Goal: Register for event/course

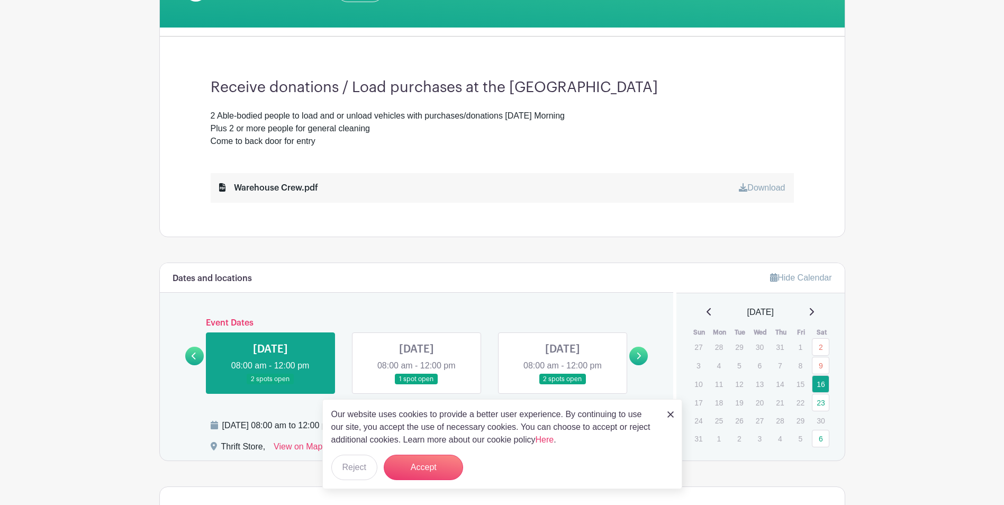
scroll to position [318, 0]
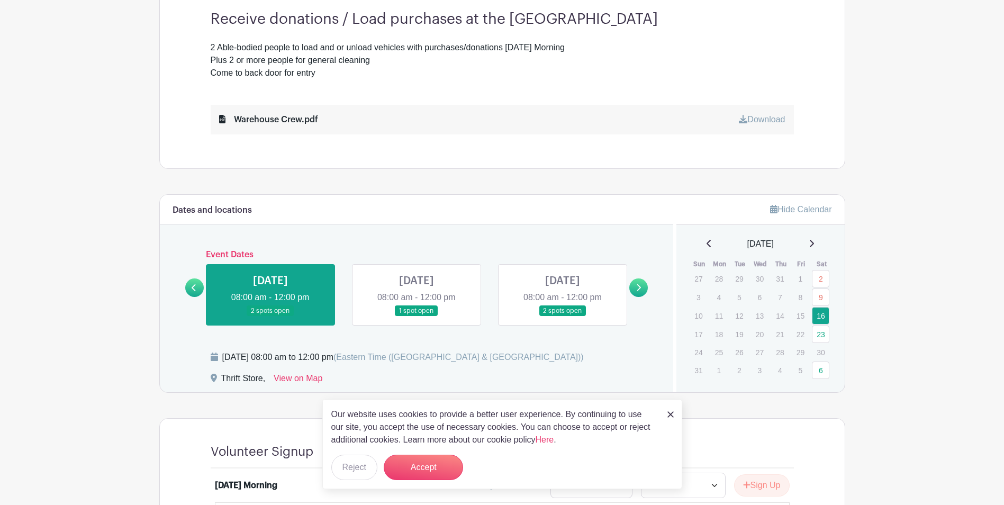
click at [633, 309] on img at bounding box center [670, 414] width 6 height 6
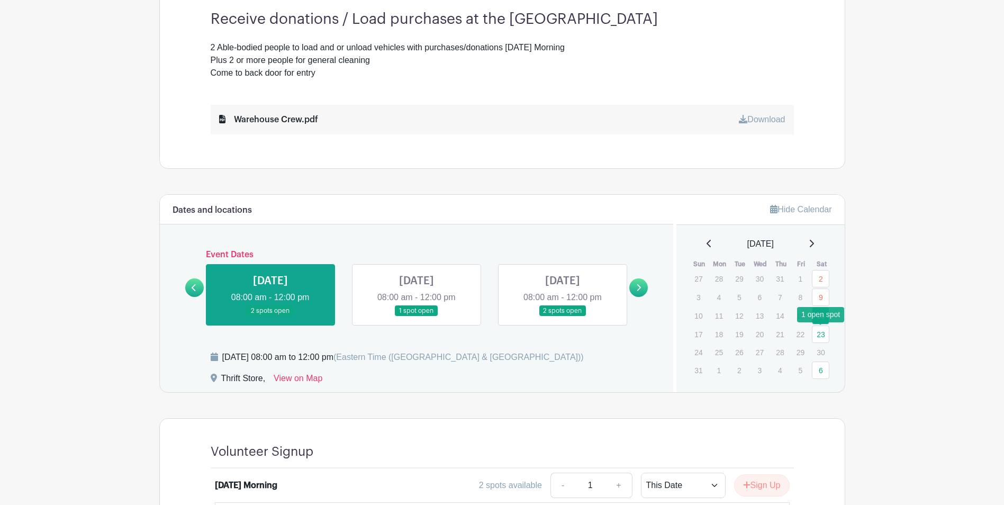
click at [633, 309] on link "23" at bounding box center [820, 334] width 17 height 17
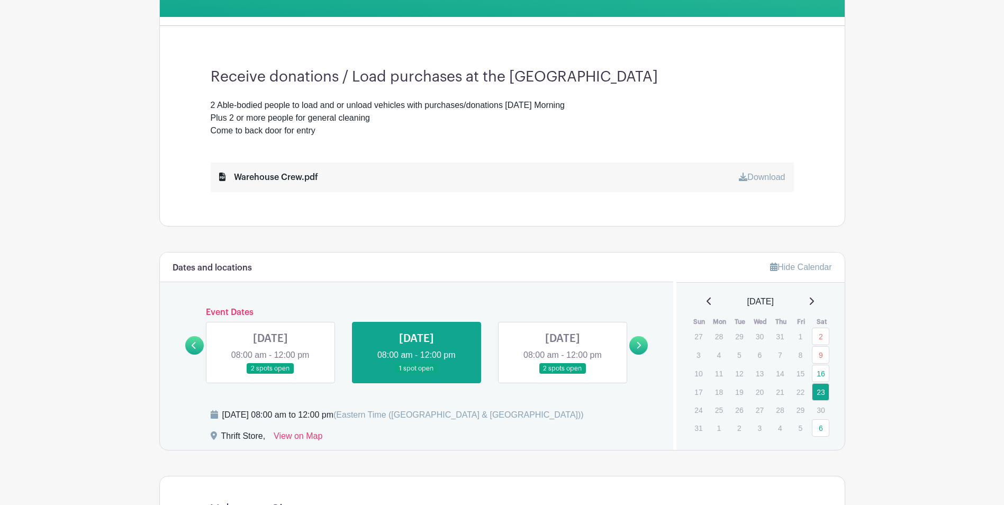
scroll to position [192, 0]
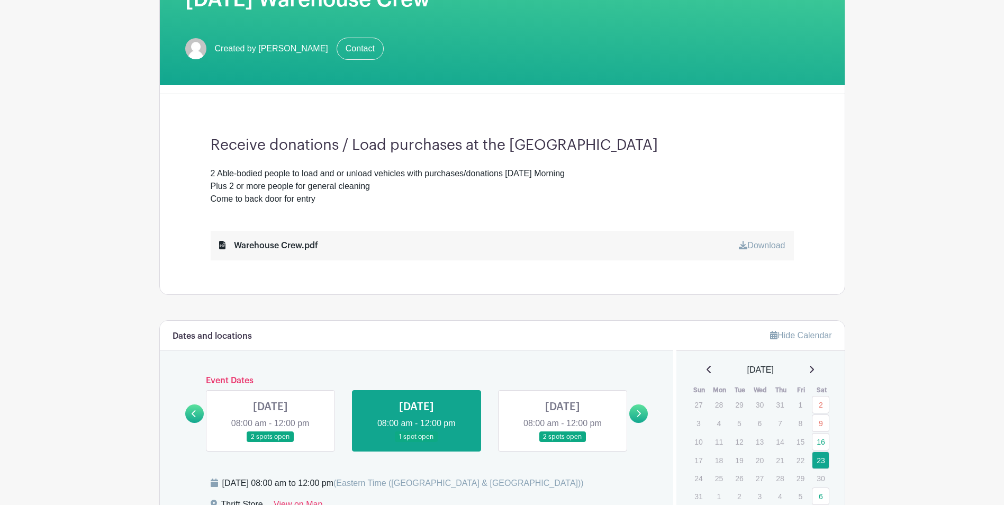
click at [563, 309] on link at bounding box center [563, 442] width 0 height 0
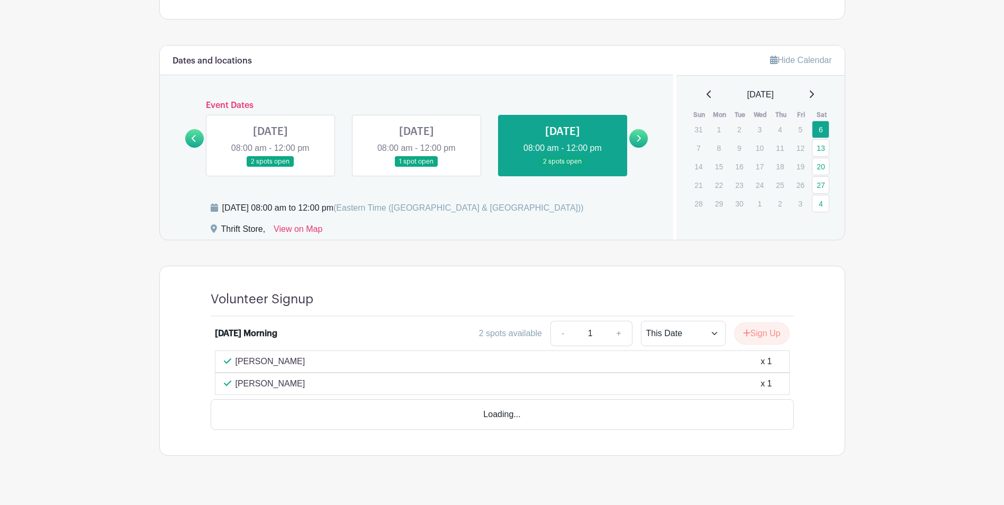
scroll to position [454, 0]
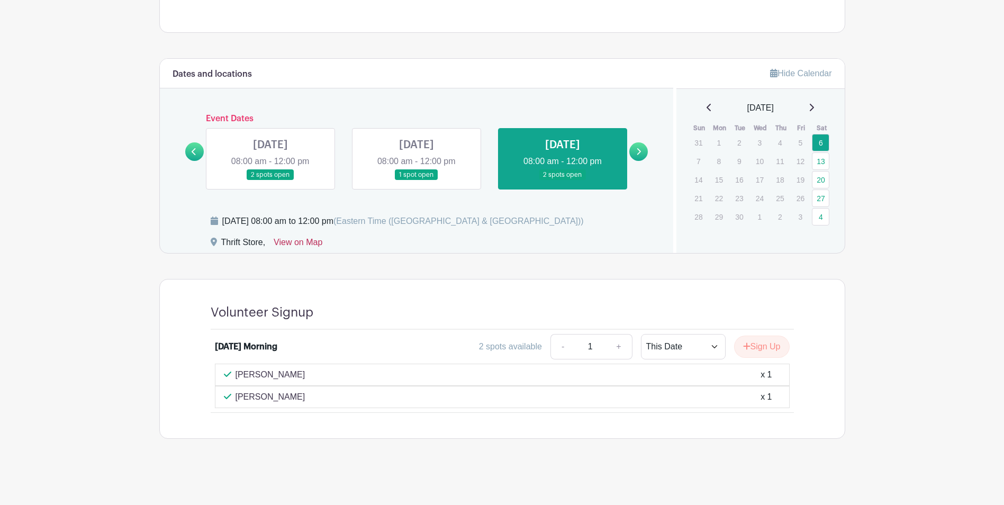
click at [296, 243] on link "View on Map" at bounding box center [298, 244] width 49 height 17
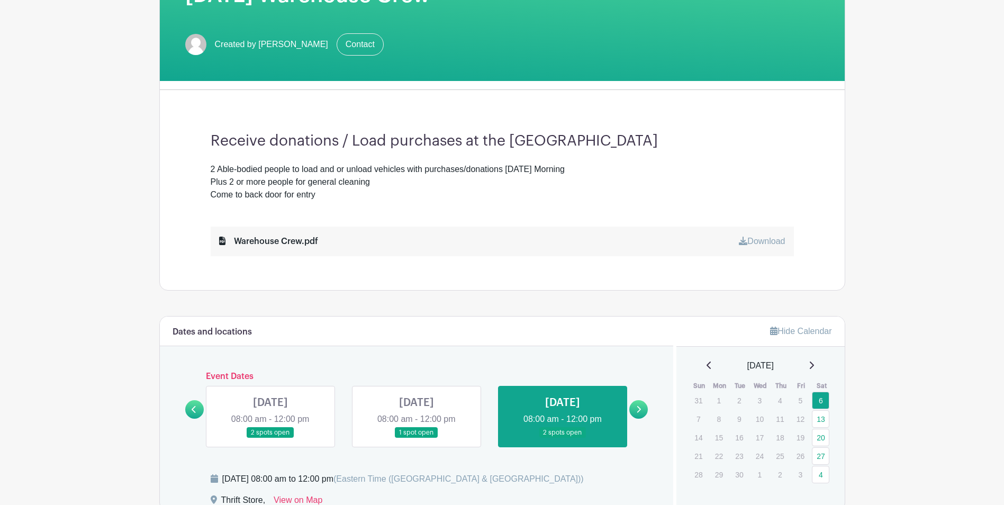
scroll to position [189, 0]
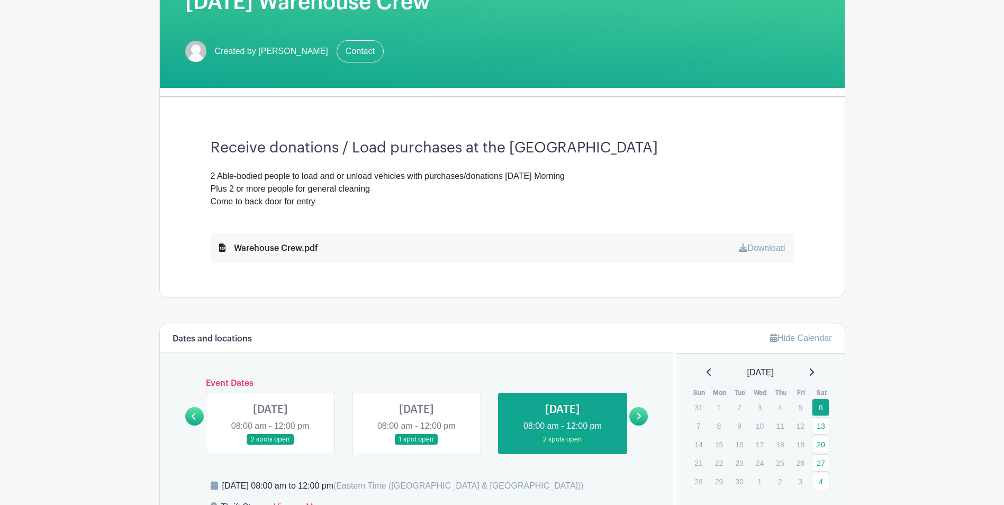
click at [633, 247] on link "Download" at bounding box center [762, 247] width 46 height 9
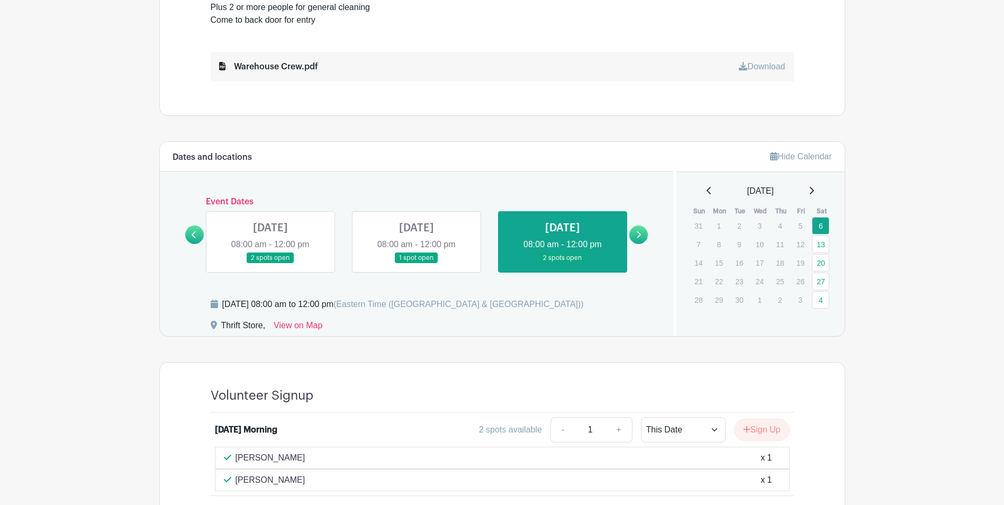
scroll to position [423, 0]
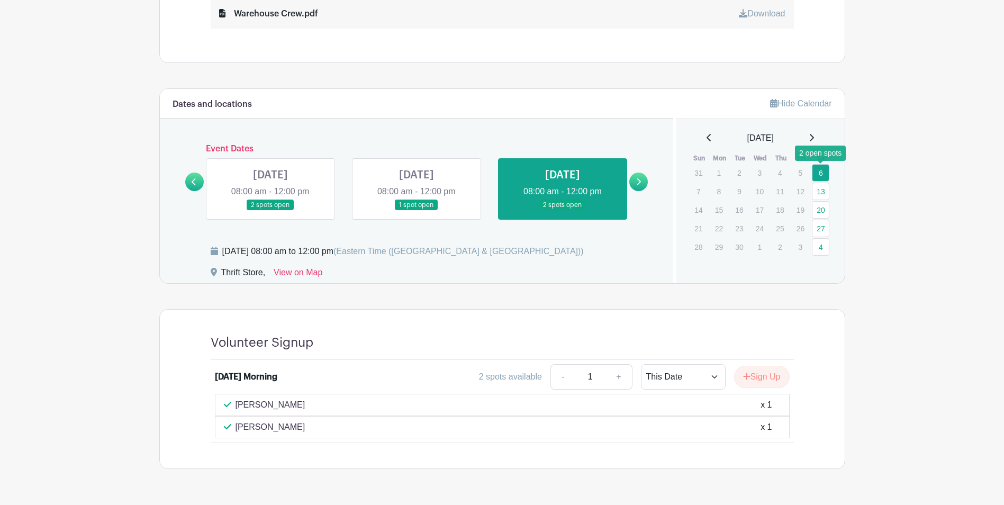
click at [633, 174] on link "6" at bounding box center [820, 172] width 17 height 17
click at [633, 309] on button "Sign Up" at bounding box center [762, 377] width 56 height 22
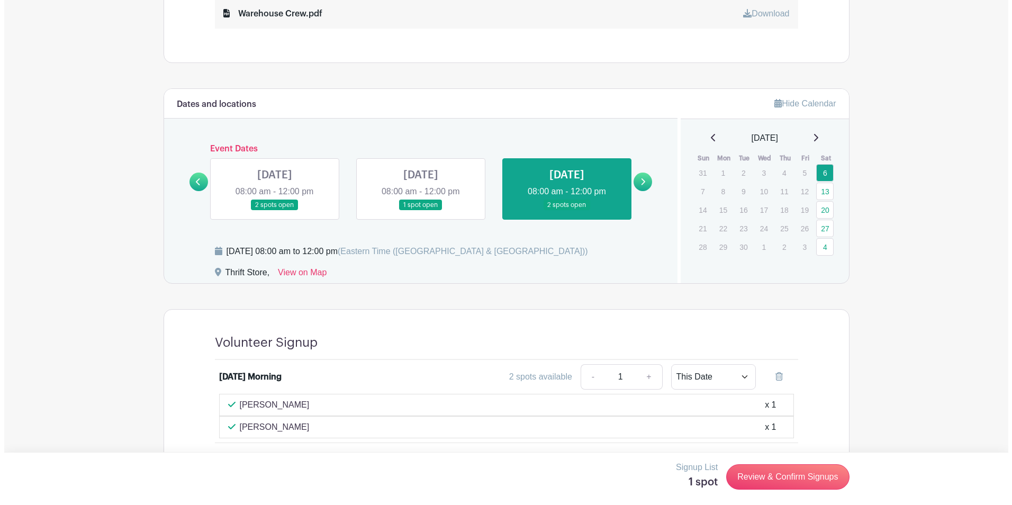
scroll to position [454, 0]
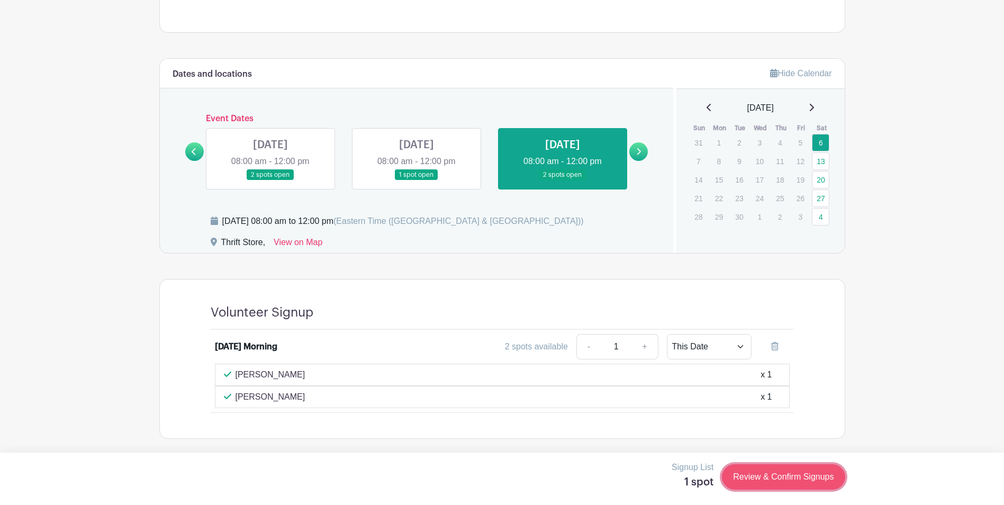
click at [633, 309] on link "Review & Confirm Signups" at bounding box center [783, 476] width 123 height 25
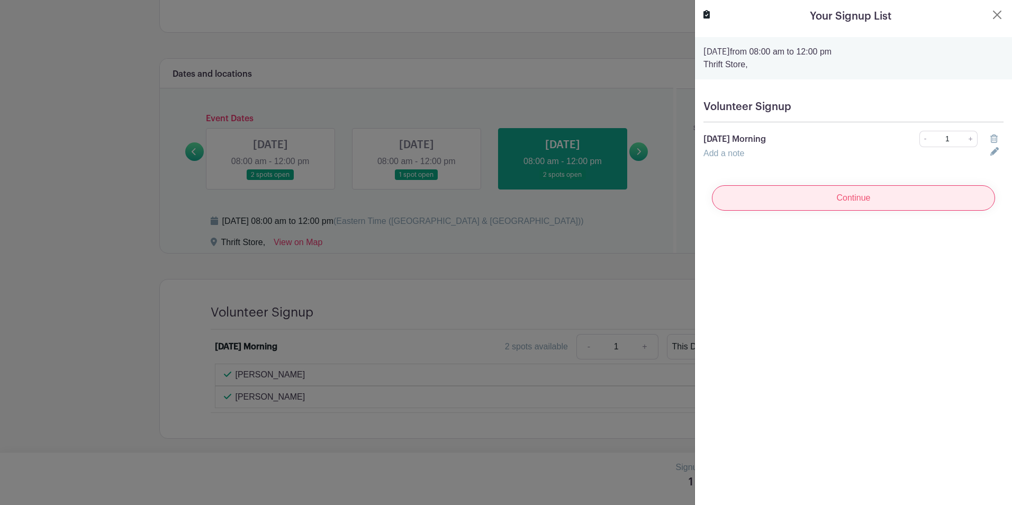
click at [633, 197] on input "Continue" at bounding box center [853, 197] width 283 height 25
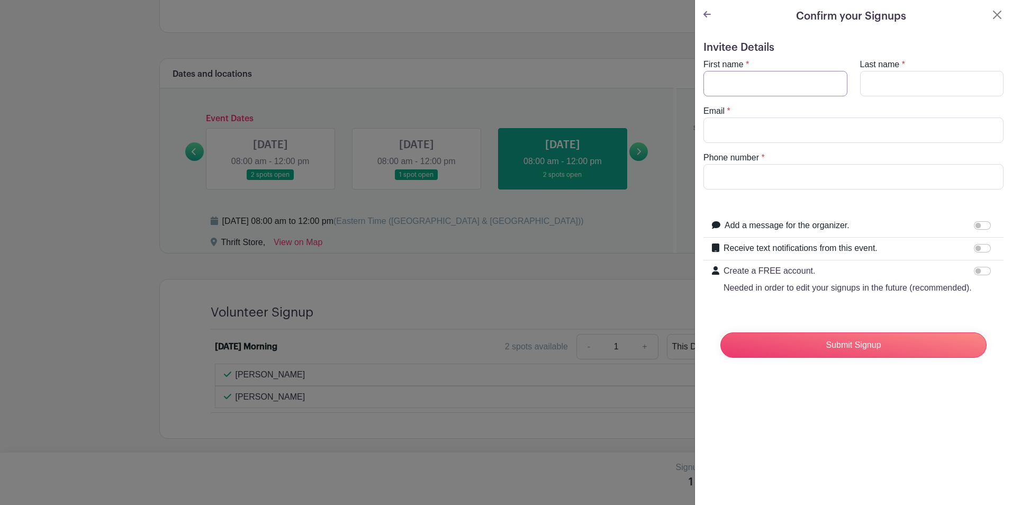
click at [633, 88] on input "First name" at bounding box center [775, 83] width 144 height 25
type input "Kadyn"
type input "Mcpherson"
type input "KRISTIN.RUST@SMTC.COM"
click at [633, 177] on input "Phone number" at bounding box center [853, 176] width 300 height 25
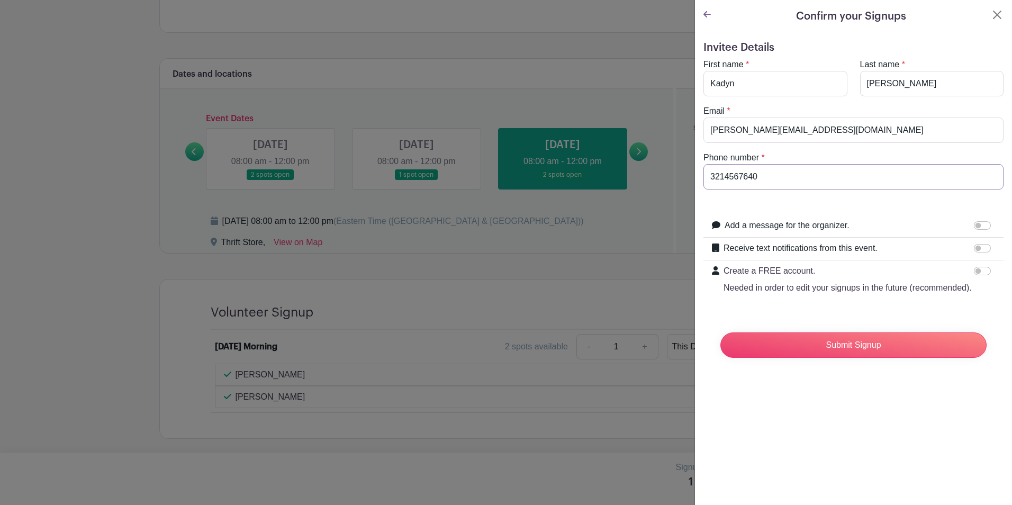
type input "3214567640"
click at [633, 249] on input "Receive text notifications from this event." at bounding box center [982, 248] width 17 height 8
checkbox input "true"
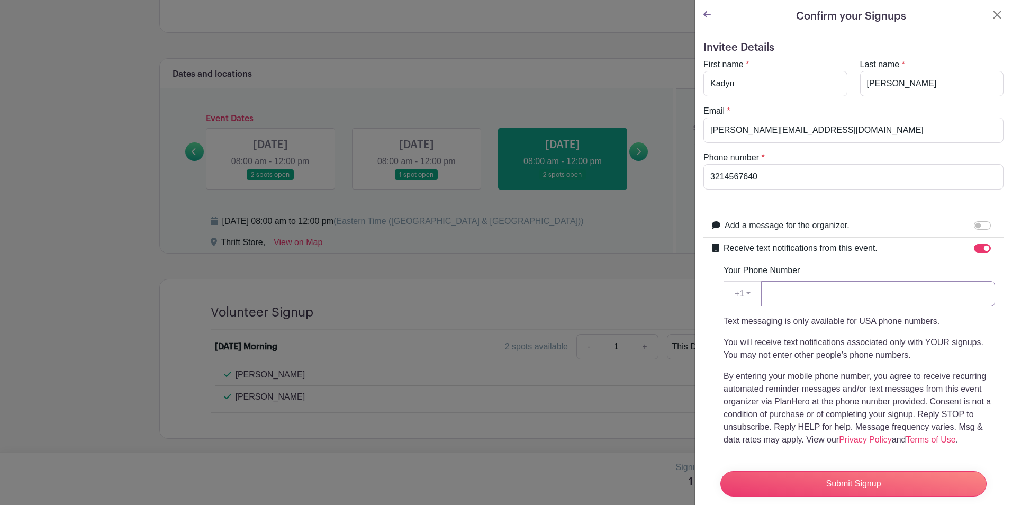
click at [633, 299] on input "Your Phone Number" at bounding box center [878, 293] width 234 height 25
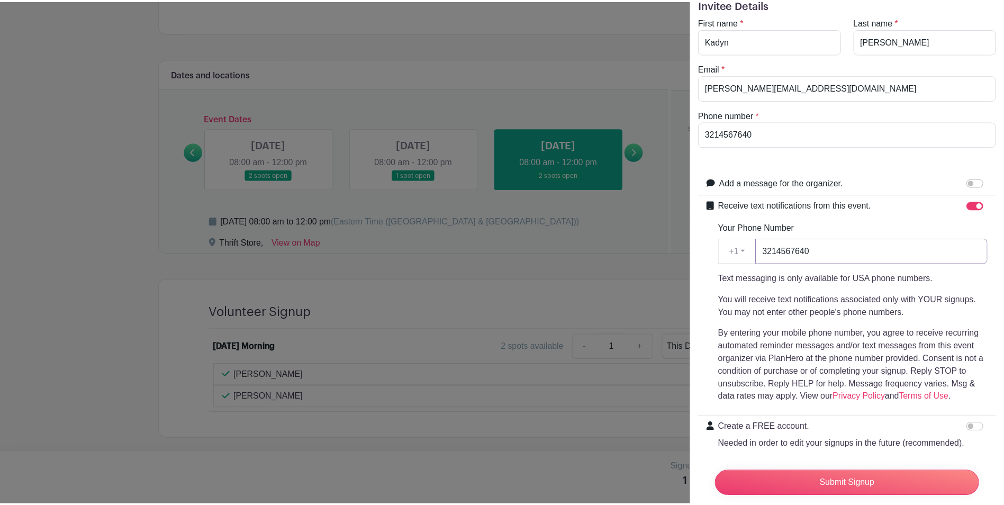
scroll to position [98, 0]
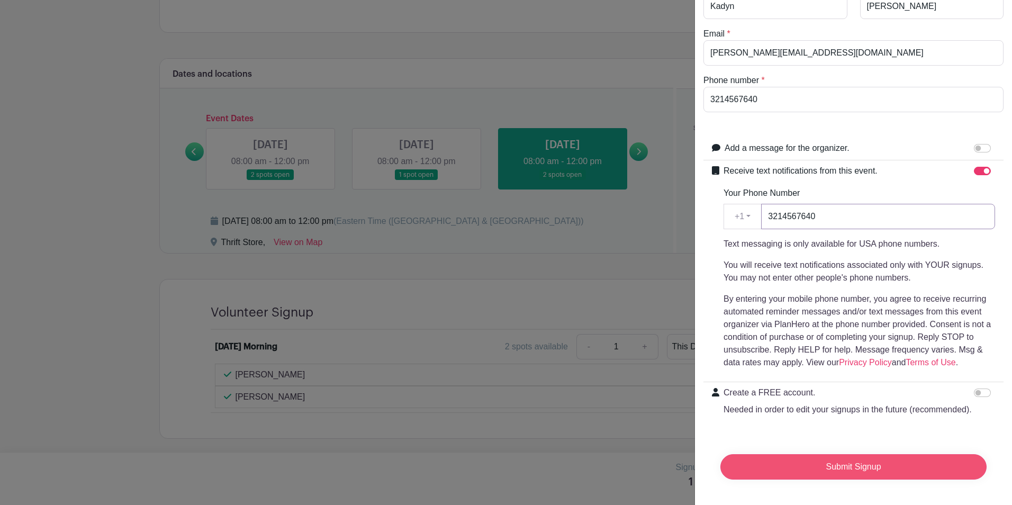
type input "3214567640"
click at [633, 309] on input "Submit Signup" at bounding box center [853, 466] width 266 height 25
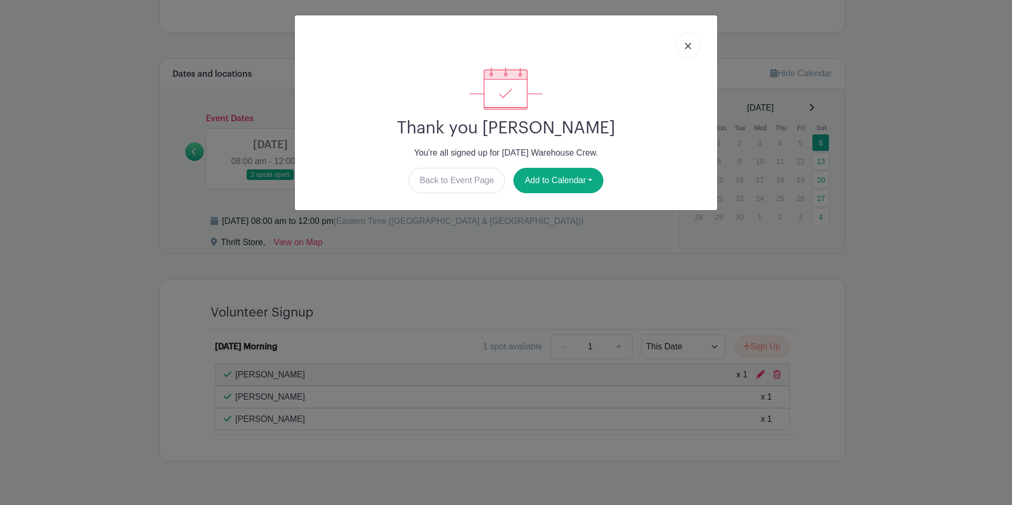
click at [633, 47] on link at bounding box center [688, 45] width 24 height 26
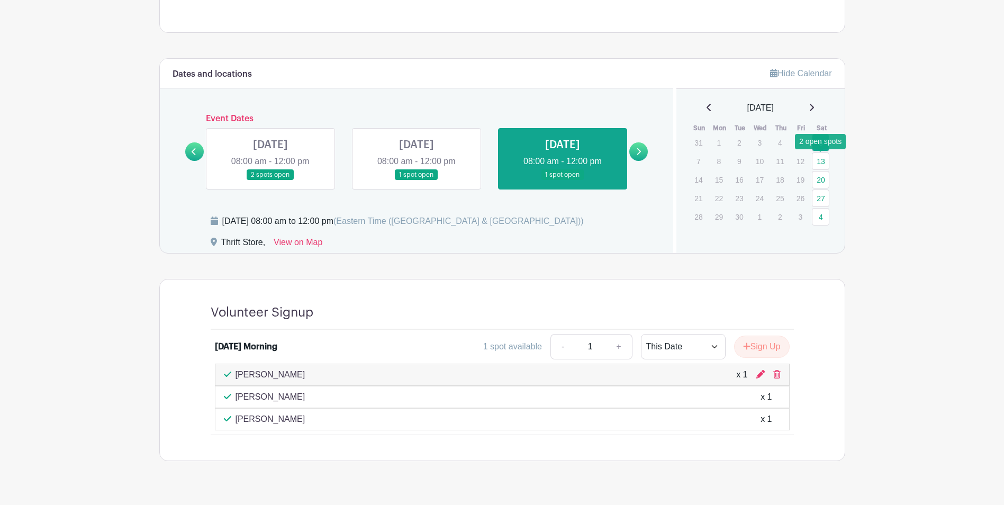
click at [633, 166] on link "13" at bounding box center [820, 160] width 17 height 17
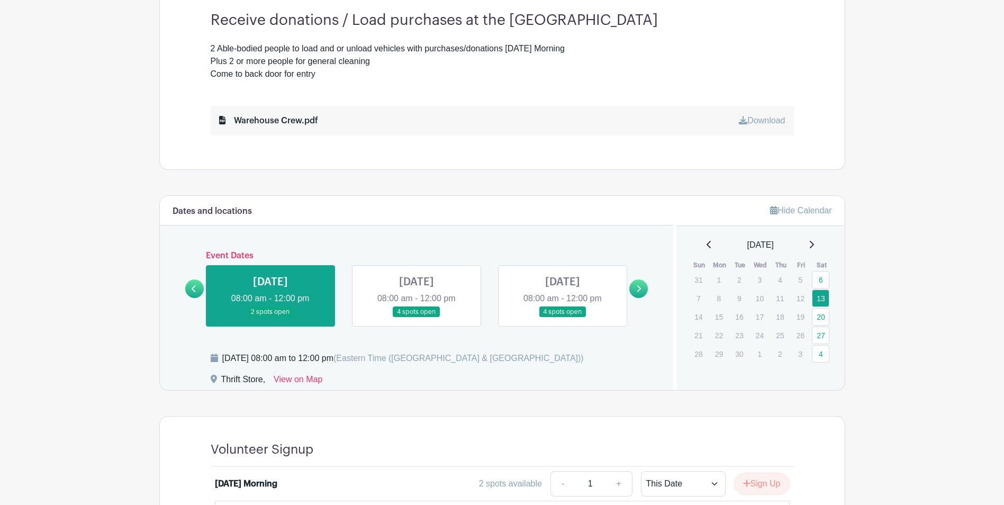
scroll to position [423, 0]
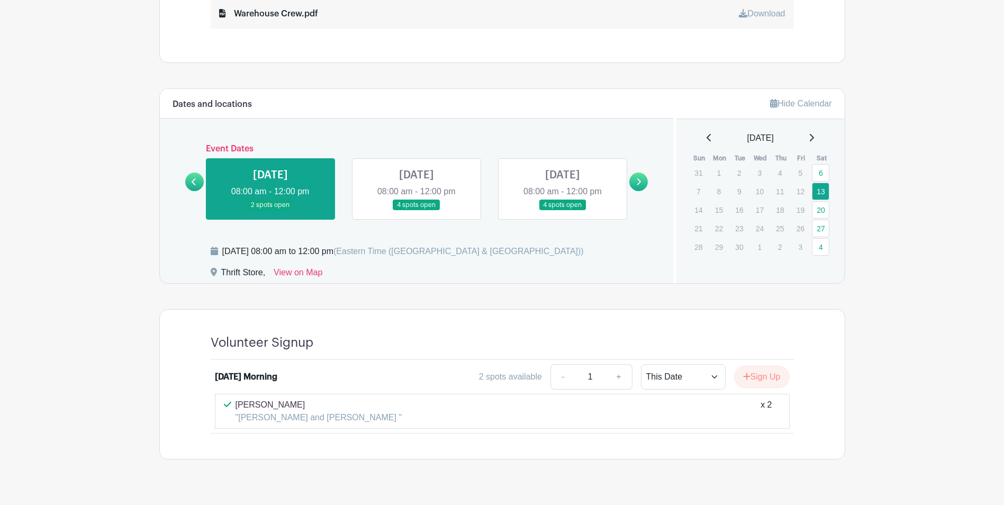
click at [633, 136] on div "September 2025" at bounding box center [760, 138] width 143 height 13
click at [633, 138] on div "September 2025" at bounding box center [760, 138] width 143 height 13
click at [633, 140] on div "September 2025" at bounding box center [760, 138] width 143 height 13
click at [633, 138] on icon at bounding box center [811, 137] width 5 height 8
click at [633, 137] on icon at bounding box center [709, 137] width 4 height 7
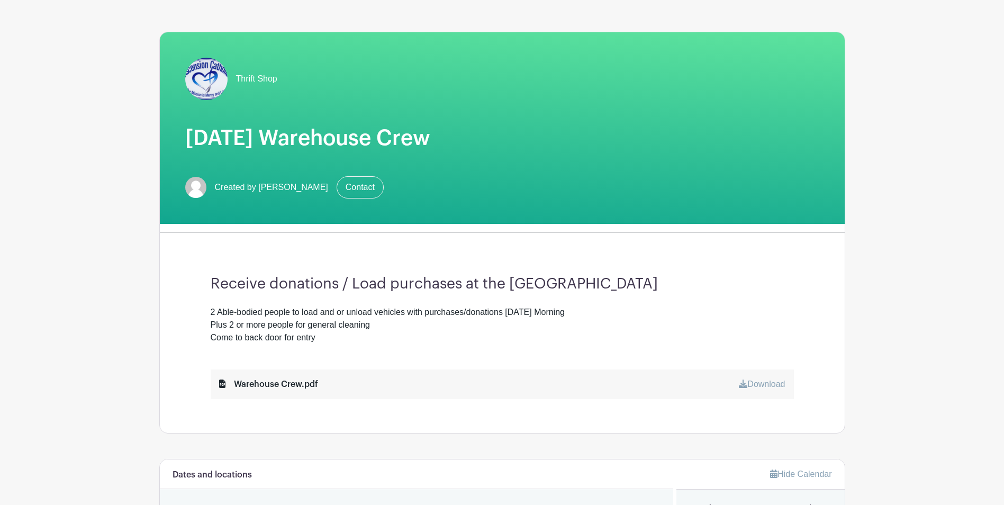
scroll to position [0, 0]
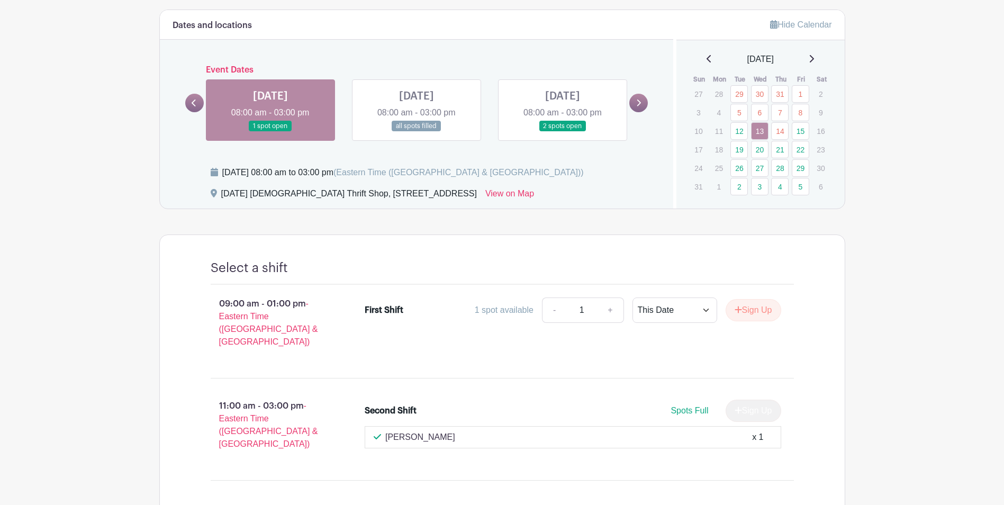
scroll to position [424, 0]
